Goal: Register for event/course

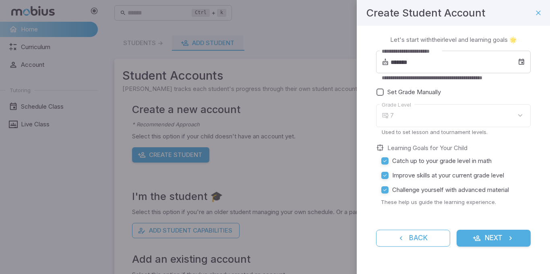
click at [515, 109] on div "7" at bounding box center [460, 115] width 140 height 23
click at [448, 64] on input "*******" at bounding box center [453, 62] width 127 height 23
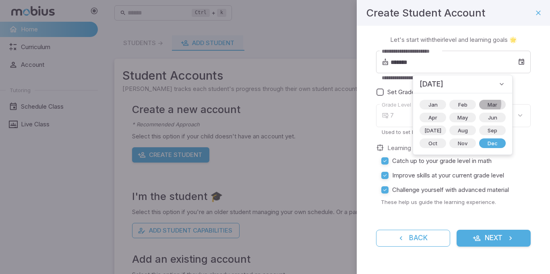
click at [483, 104] on span "Mar" at bounding box center [492, 105] width 19 height 8
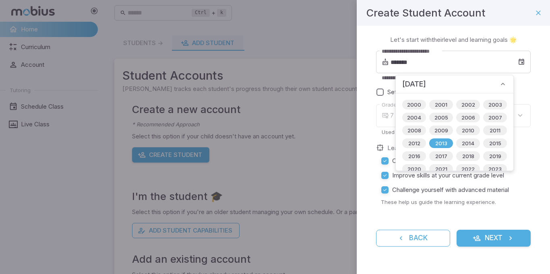
click at [470, 87] on div "[DATE]" at bounding box center [455, 84] width 118 height 18
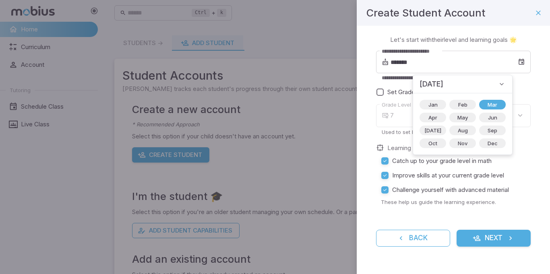
click at [470, 87] on div "[DATE]" at bounding box center [462, 84] width 99 height 18
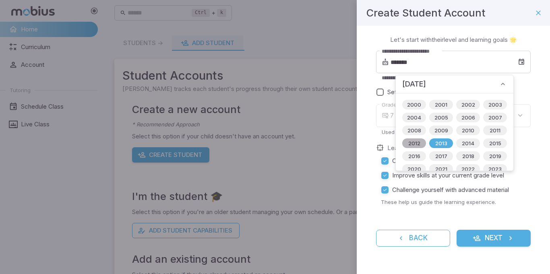
click at [417, 144] on span "2012" at bounding box center [414, 143] width 22 height 8
type input "*******"
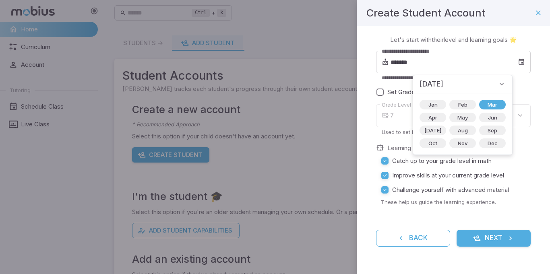
type input "*"
click at [543, 139] on div "**********" at bounding box center [453, 146] width 193 height 240
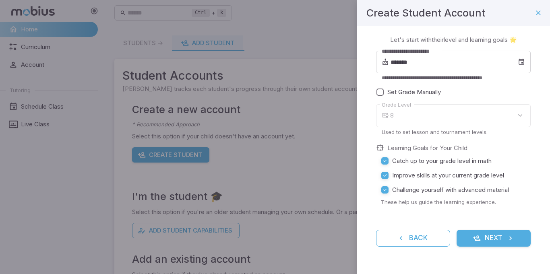
click at [394, 108] on label "Grade Level" at bounding box center [396, 105] width 29 height 8
click at [394, 120] on body "**********" at bounding box center [275, 159] width 550 height 319
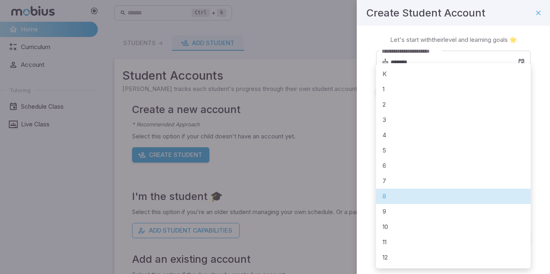
click at [396, 193] on li "8" at bounding box center [453, 196] width 155 height 15
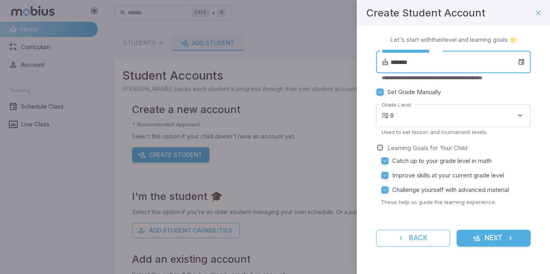
click at [445, 59] on input "*******" at bounding box center [453, 62] width 127 height 23
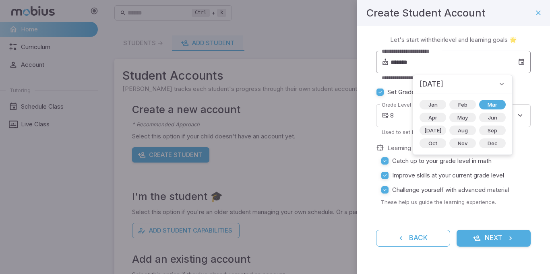
click at [525, 63] on div "**********" at bounding box center [453, 62] width 155 height 23
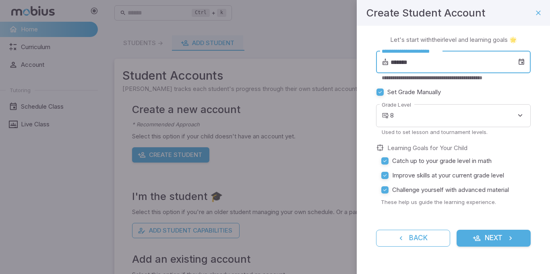
click at [523, 63] on icon at bounding box center [521, 62] width 7 height 8
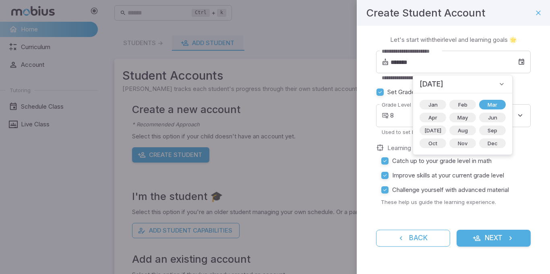
click at [517, 80] on p "**********" at bounding box center [453, 77] width 143 height 7
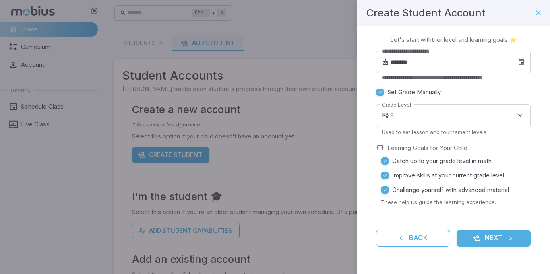
click at [495, 240] on button "Next" at bounding box center [493, 238] width 74 height 17
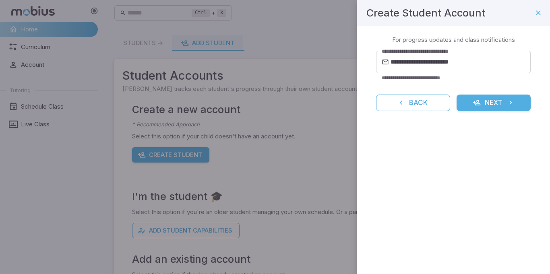
click at [516, 102] on button "Next" at bounding box center [493, 103] width 74 height 17
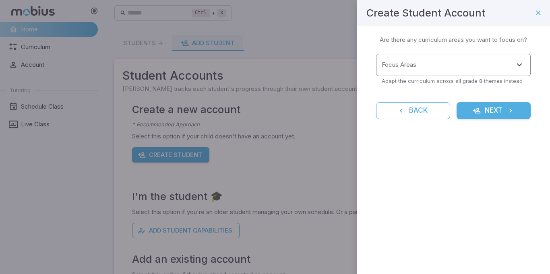
click at [508, 68] on input "Focus Areas" at bounding box center [447, 65] width 135 height 15
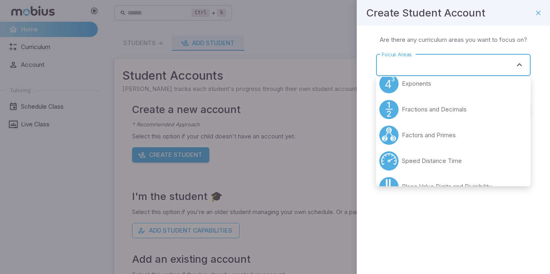
scroll to position [137, 0]
click at [485, 90] on li "Exponents" at bounding box center [453, 85] width 155 height 26
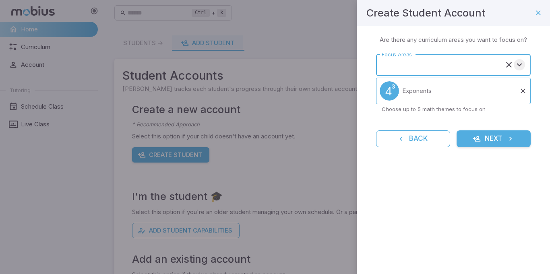
click at [521, 65] on icon "Open" at bounding box center [519, 65] width 10 height 10
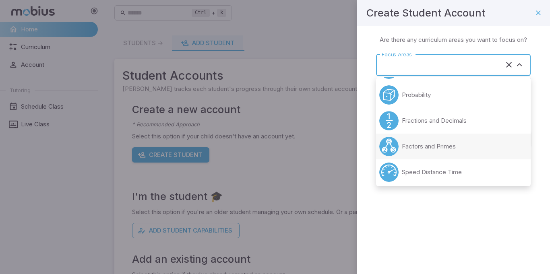
scroll to position [102, 0]
click at [476, 142] on li "Factors and Primes" at bounding box center [453, 146] width 155 height 26
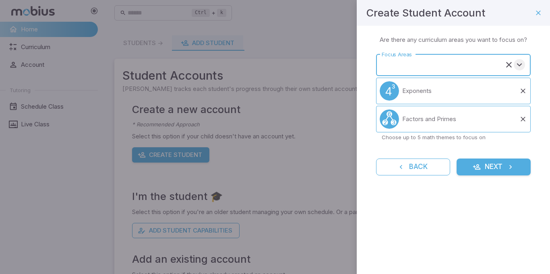
click at [518, 60] on icon "Open" at bounding box center [519, 65] width 10 height 10
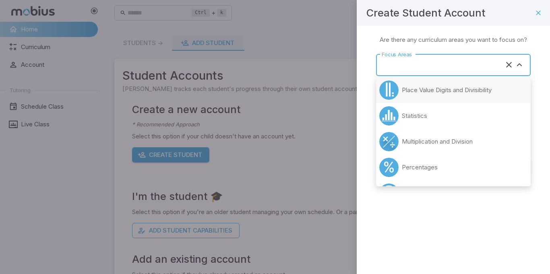
scroll to position [184, 0]
click at [466, 140] on p "Multiplication and Division" at bounding box center [437, 140] width 71 height 9
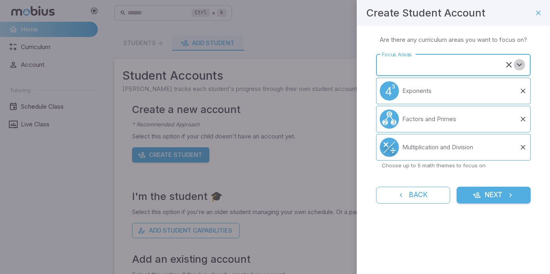
click at [519, 64] on icon "Open" at bounding box center [519, 65] width 10 height 10
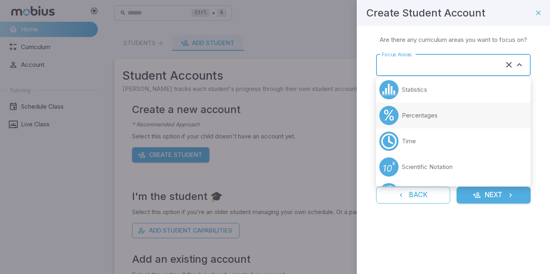
scroll to position [210, 0]
click at [470, 112] on li "Percentages" at bounding box center [453, 114] width 155 height 26
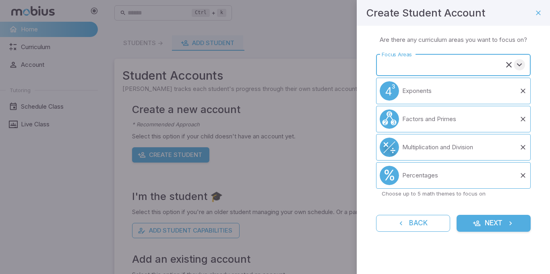
click at [520, 64] on icon "Open" at bounding box center [519, 65] width 10 height 10
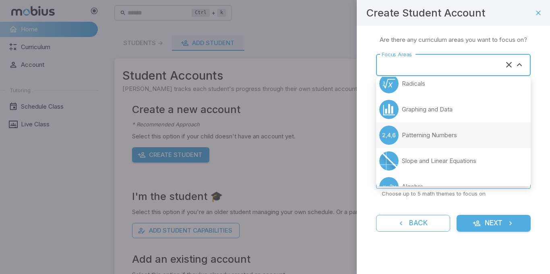
scroll to position [349, 0]
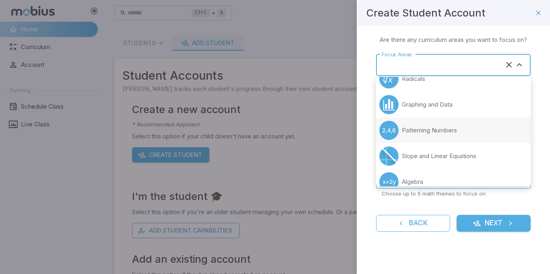
click at [464, 140] on li "Patterning Numbers" at bounding box center [453, 131] width 155 height 26
type input "**********"
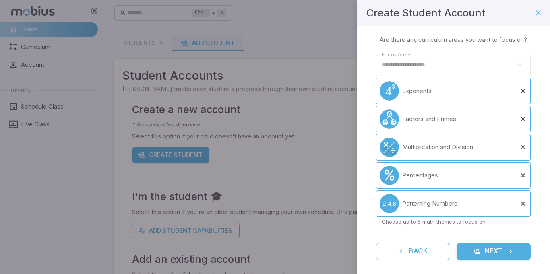
click at [479, 248] on icon "submit" at bounding box center [476, 252] width 8 height 8
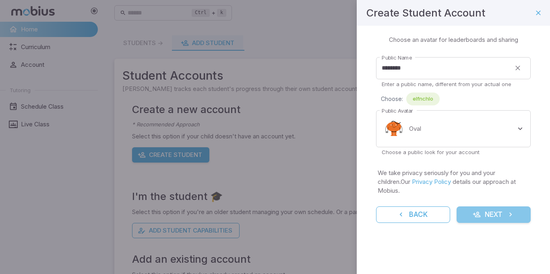
click at [498, 206] on button "Next" at bounding box center [493, 214] width 74 height 17
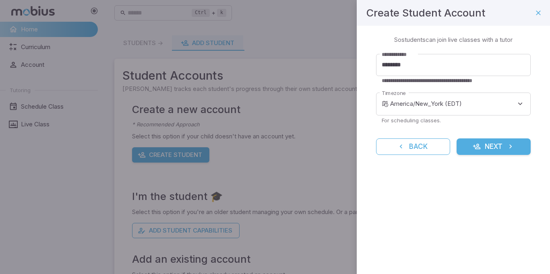
click at [493, 148] on button "Next" at bounding box center [493, 146] width 74 height 17
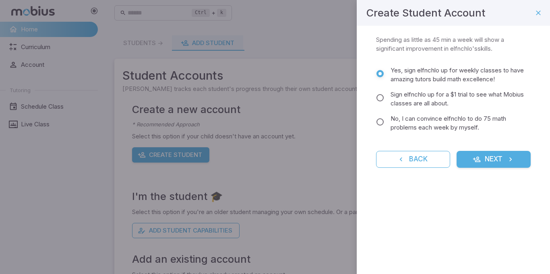
click at [487, 163] on button "Next" at bounding box center [493, 159] width 74 height 17
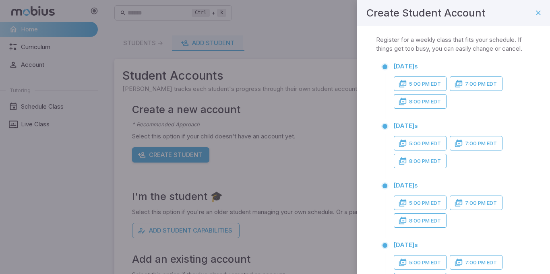
scroll to position [4, 0]
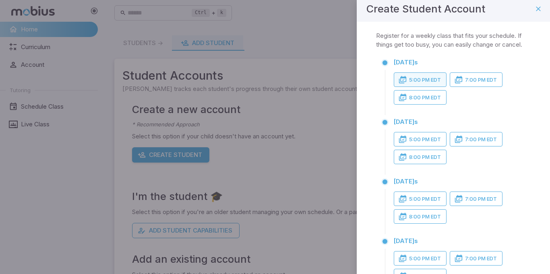
click at [429, 85] on button "5:00 PM EDT" at bounding box center [420, 79] width 53 height 14
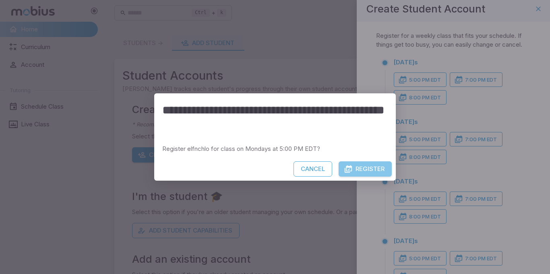
click at [370, 173] on button "Register" at bounding box center [364, 168] width 53 height 15
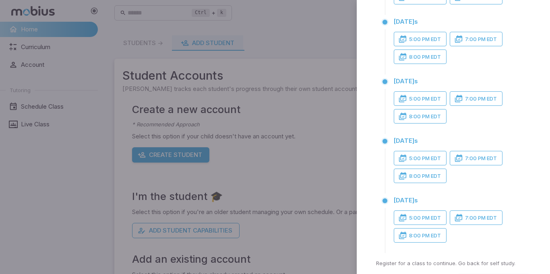
scroll to position [140, 0]
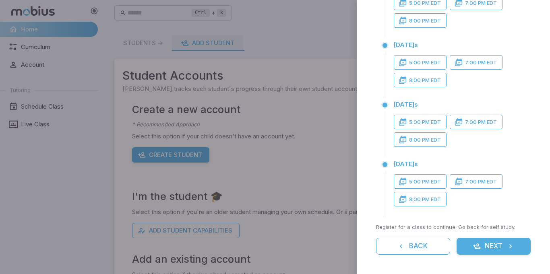
click at [476, 246] on icon "button" at bounding box center [476, 246] width 8 height 8
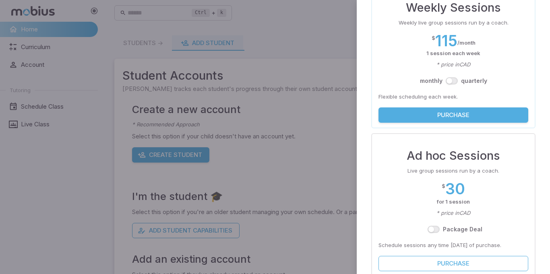
scroll to position [74, 0]
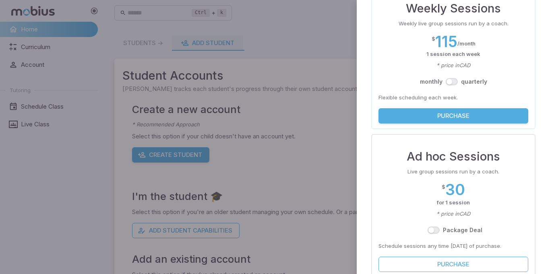
click at [362, 89] on div "Safe and Secure Checkout Choose one of the payment options to complete your sub…" at bounding box center [453, 210] width 193 height 517
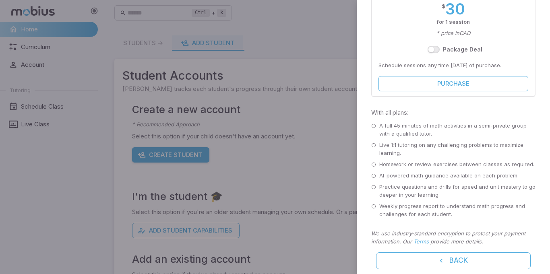
scroll to position [269, 0]
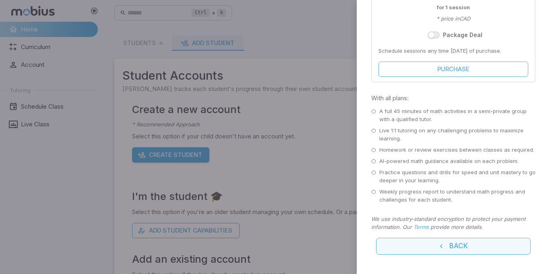
click at [396, 239] on button "Back" at bounding box center [453, 246] width 155 height 17
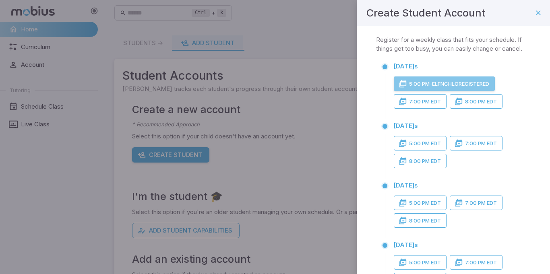
click at [445, 83] on button "5:00 PM - elfnchlo Registered" at bounding box center [444, 83] width 101 height 14
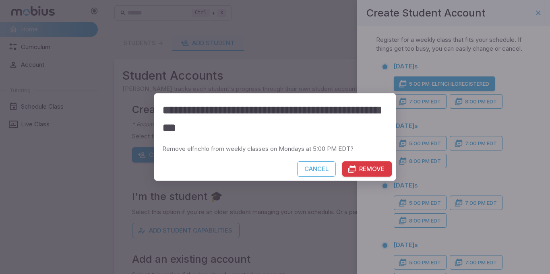
click at [364, 166] on button "Remove" at bounding box center [367, 168] width 50 height 15
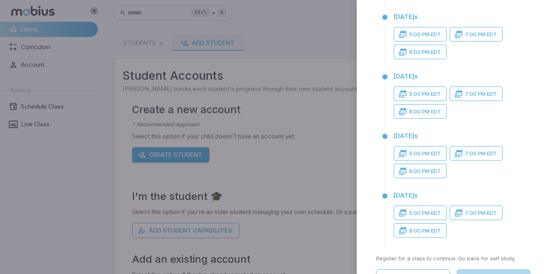
scroll to position [140, 0]
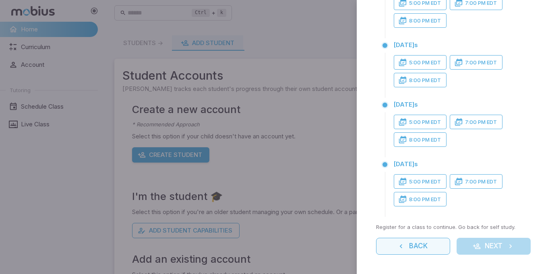
click at [380, 242] on button "Back" at bounding box center [413, 246] width 74 height 17
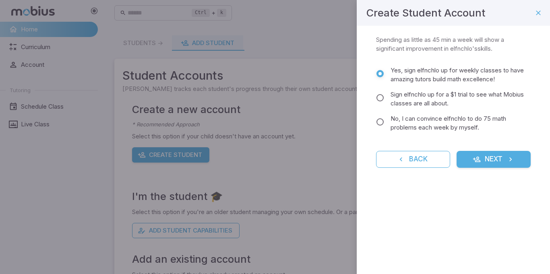
click at [396, 129] on span "No, I can convince elfnchlo to do 75 math problems each week by myself." at bounding box center [457, 123] width 134 height 18
click at [475, 159] on icon "submit" at bounding box center [476, 159] width 8 height 8
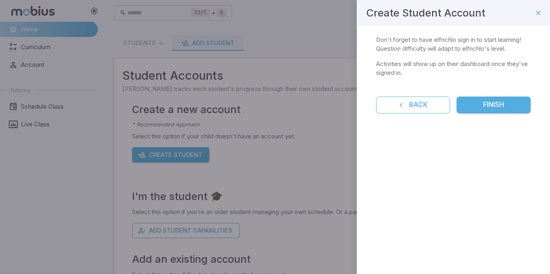
click at [490, 107] on button "Finish" at bounding box center [493, 105] width 74 height 17
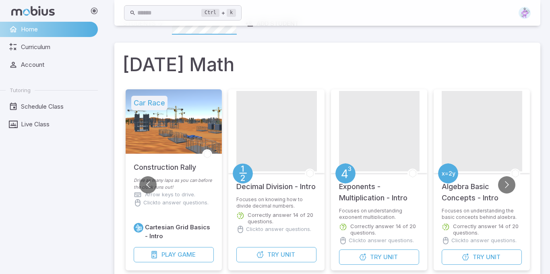
scroll to position [32, 0]
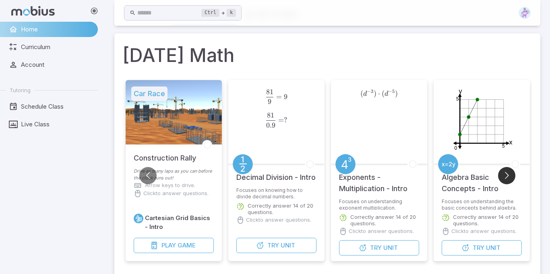
click at [503, 179] on button "Go to next slide" at bounding box center [506, 175] width 17 height 17
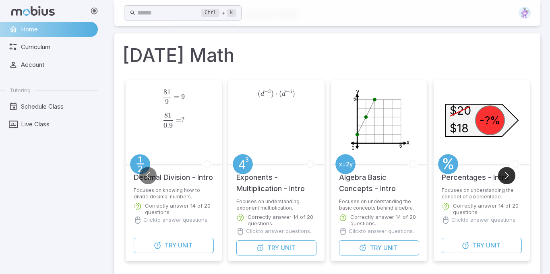
click at [503, 178] on button "Go to next slide" at bounding box center [506, 175] width 17 height 17
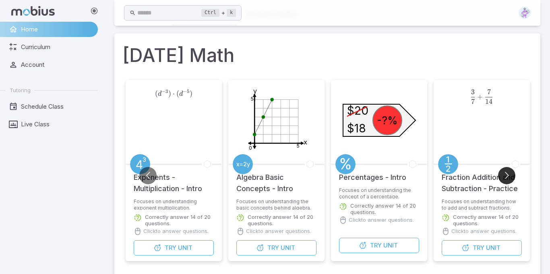
click at [503, 178] on button "Go to next slide" at bounding box center [506, 175] width 17 height 17
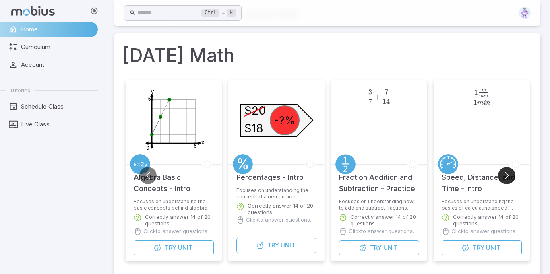
click at [503, 178] on button "Go to next slide" at bounding box center [506, 175] width 17 height 17
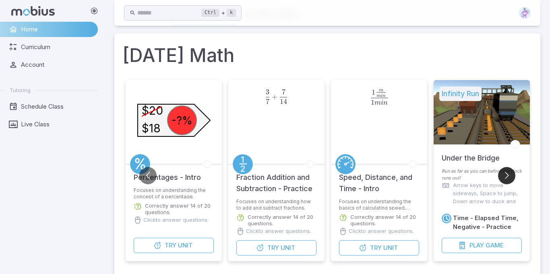
click at [503, 178] on button "Go to next slide" at bounding box center [506, 175] width 17 height 17
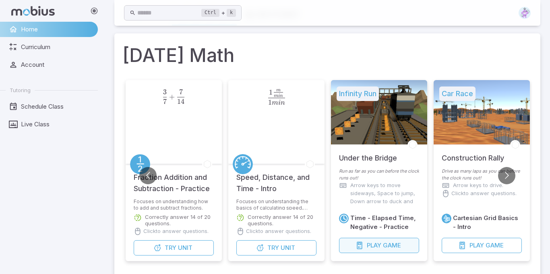
click at [389, 247] on span "Game" at bounding box center [392, 245] width 18 height 9
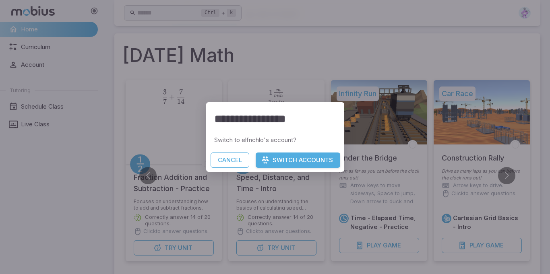
click at [433, 188] on div "**********" at bounding box center [275, 137] width 550 height 274
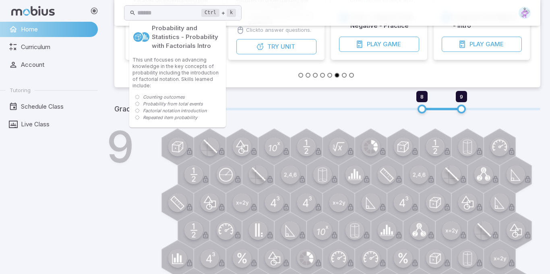
scroll to position [228, 0]
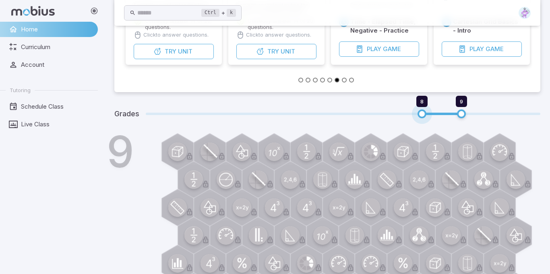
type input "*"
drag, startPoint x: 423, startPoint y: 113, endPoint x: 503, endPoint y: 87, distance: 84.6
click at [398, 121] on div "Grades 8 9" at bounding box center [327, 114] width 426 height 24
click at [426, 123] on div "Grades 7 9" at bounding box center [327, 114] width 426 height 24
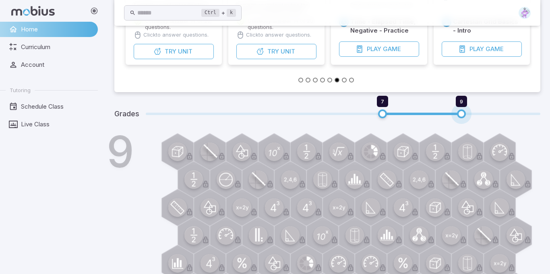
type input "*"
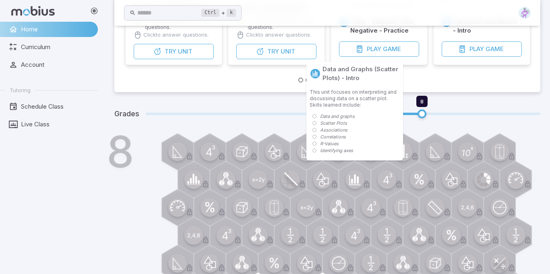
click at [365, 176] on div at bounding box center [354, 179] width 37 height 37
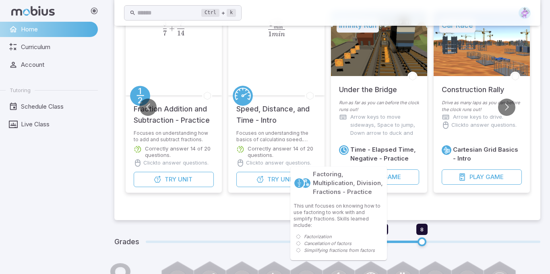
scroll to position [95, 0]
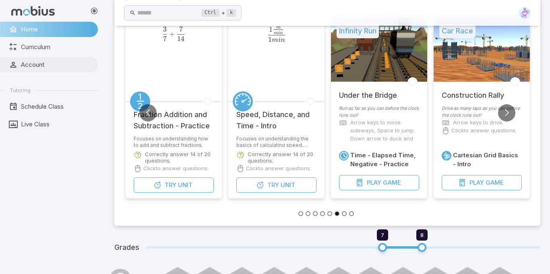
click at [48, 61] on span "Account" at bounding box center [56, 64] width 71 height 9
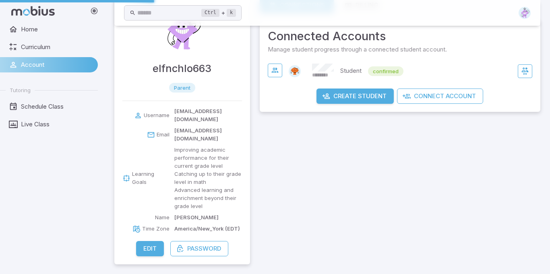
scroll to position [22, 0]
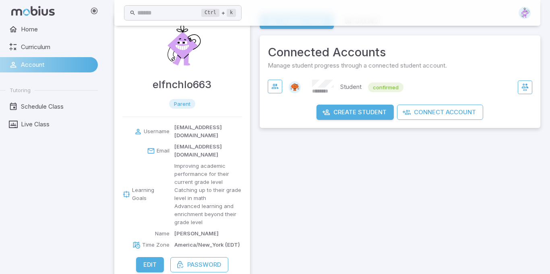
click at [426, 68] on span "Manage student progress through a connected student account." at bounding box center [400, 65] width 264 height 9
click at [480, 78] on div "******** Student confirmed" at bounding box center [400, 87] width 264 height 19
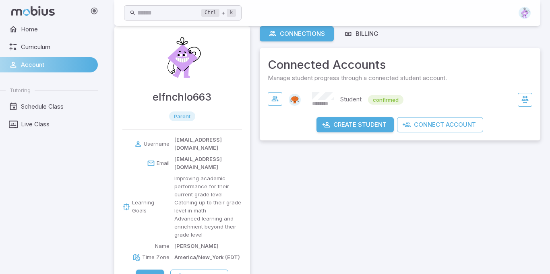
scroll to position [0, 0]
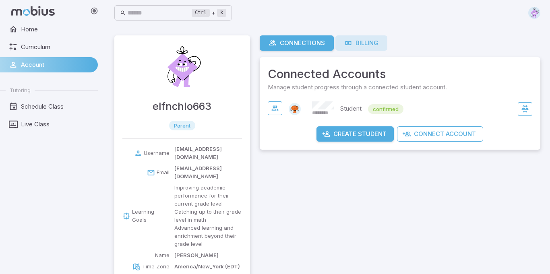
click at [358, 45] on div "Billing" at bounding box center [361, 43] width 34 height 9
